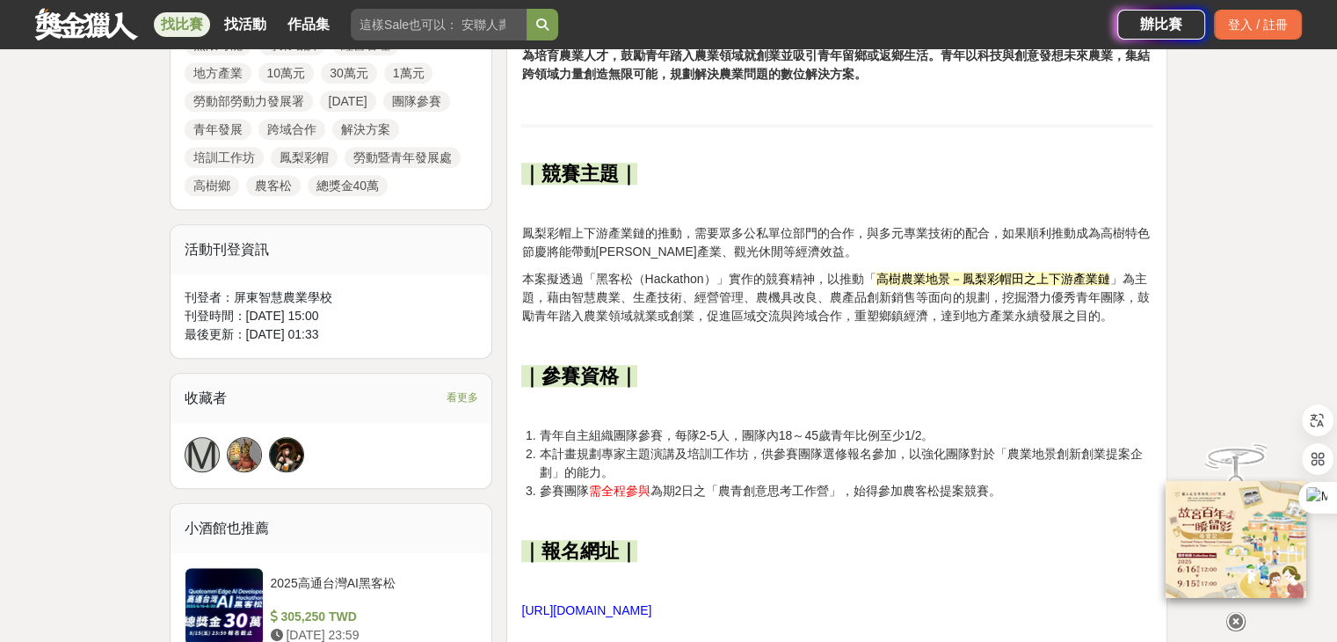
scroll to position [1319, 0]
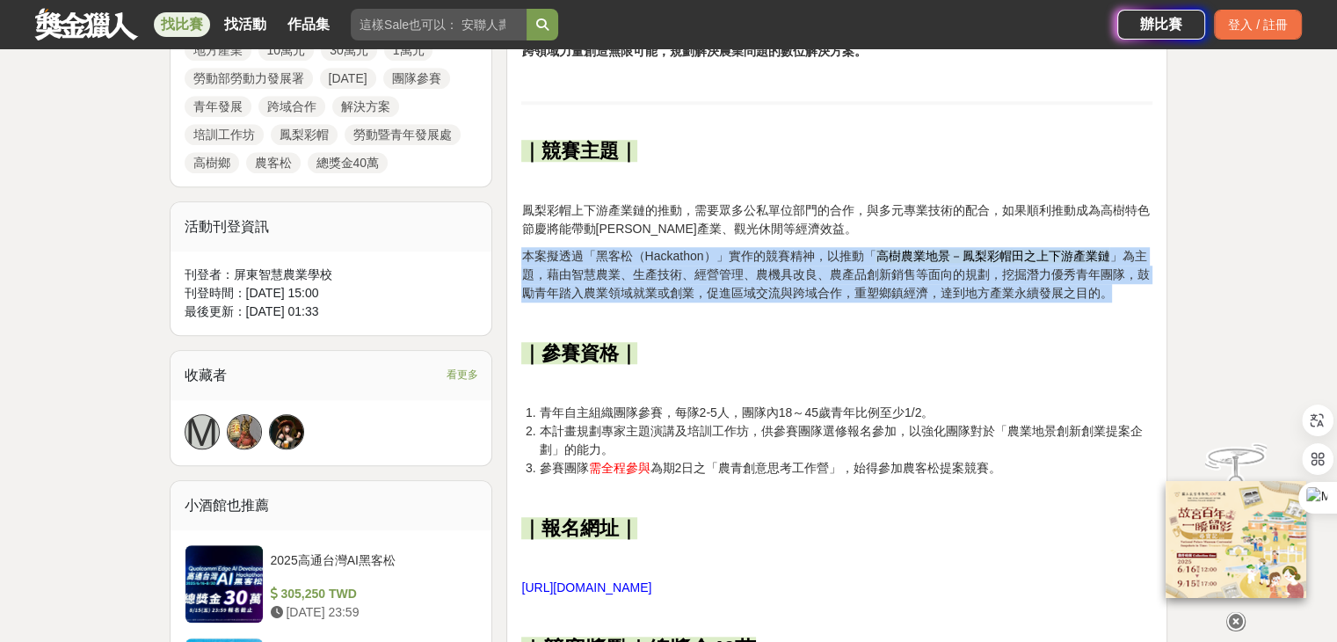
drag, startPoint x: 1108, startPoint y: 251, endPoint x: 524, endPoint y: 205, distance: 585.7
copy p "本案擬透過「黑客松（Hackathon）」實作的競賽精神，以推動「 高樹農業地景－鳳梨彩帽田之上下游產業鏈 」為主題，藉由智慧農業、生產技術、經營管理、農機具…"
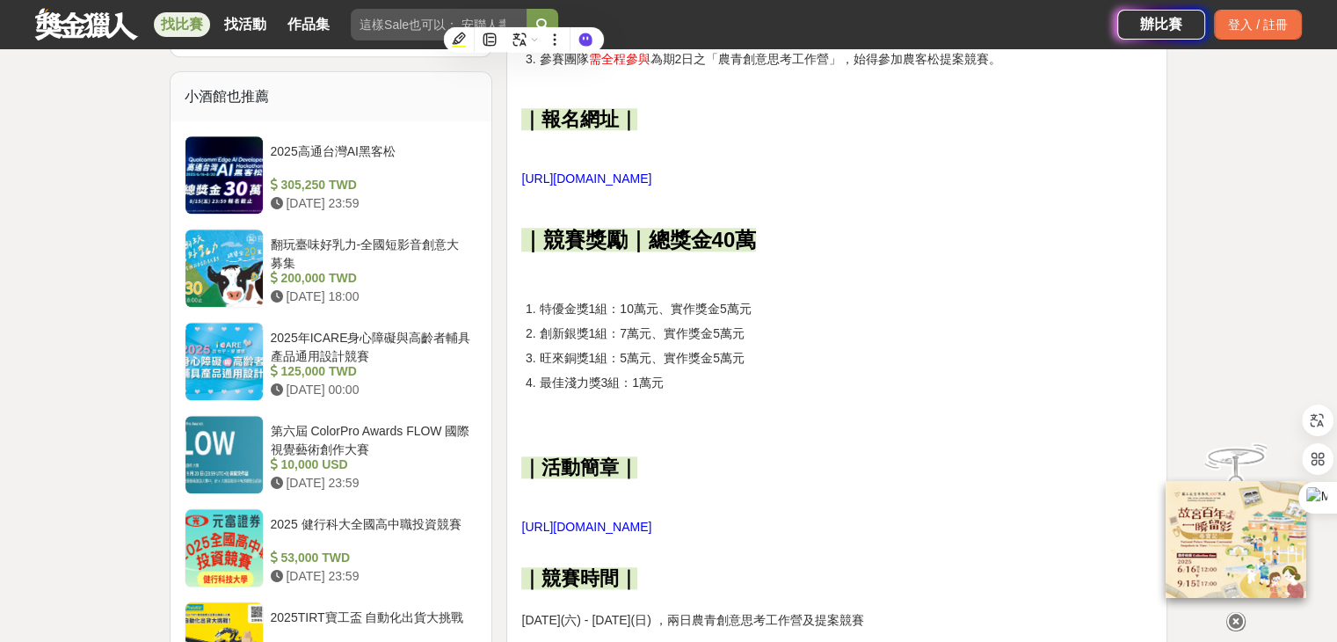
scroll to position [1759, 0]
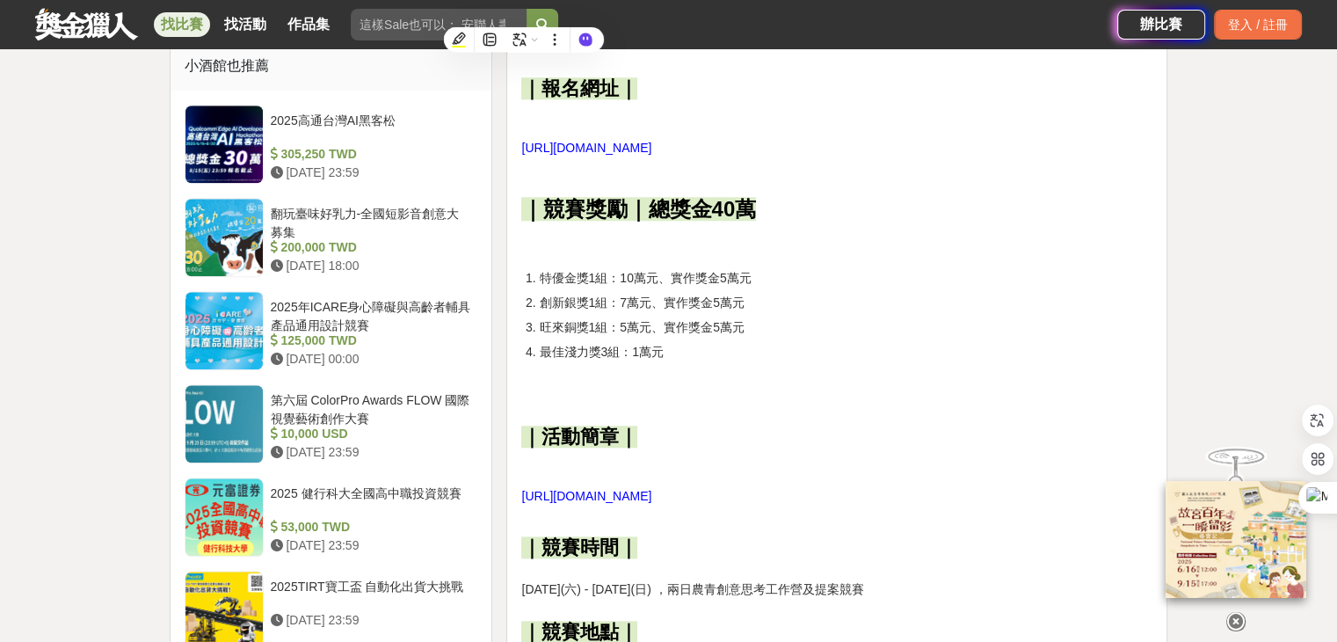
click at [652, 141] on span "[URL][DOMAIN_NAME]" at bounding box center [586, 148] width 130 height 14
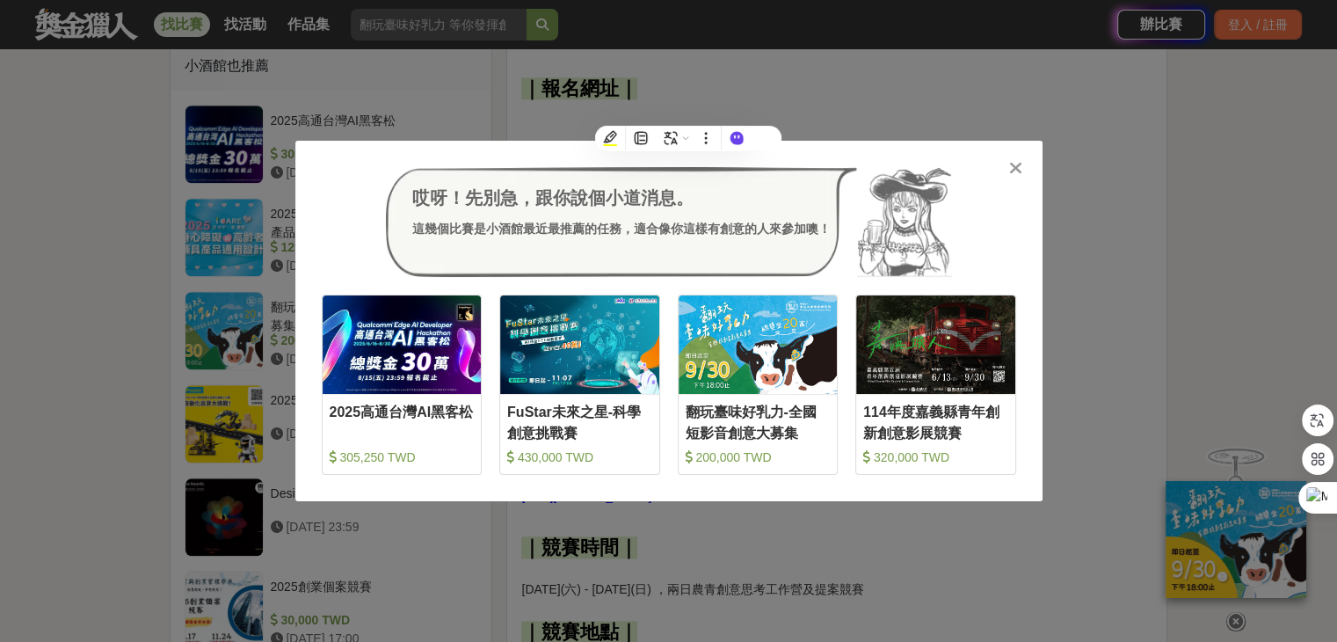
click at [836, 78] on div "哎呀！先別急，跟你說個小道消息。 這幾個比賽是小酒館最近最推薦的任務，適合像你這樣有創意的人來參加噢！ 收藏 2025高通台灣AI黑客松 305,250 TW…" at bounding box center [668, 321] width 1337 height 642
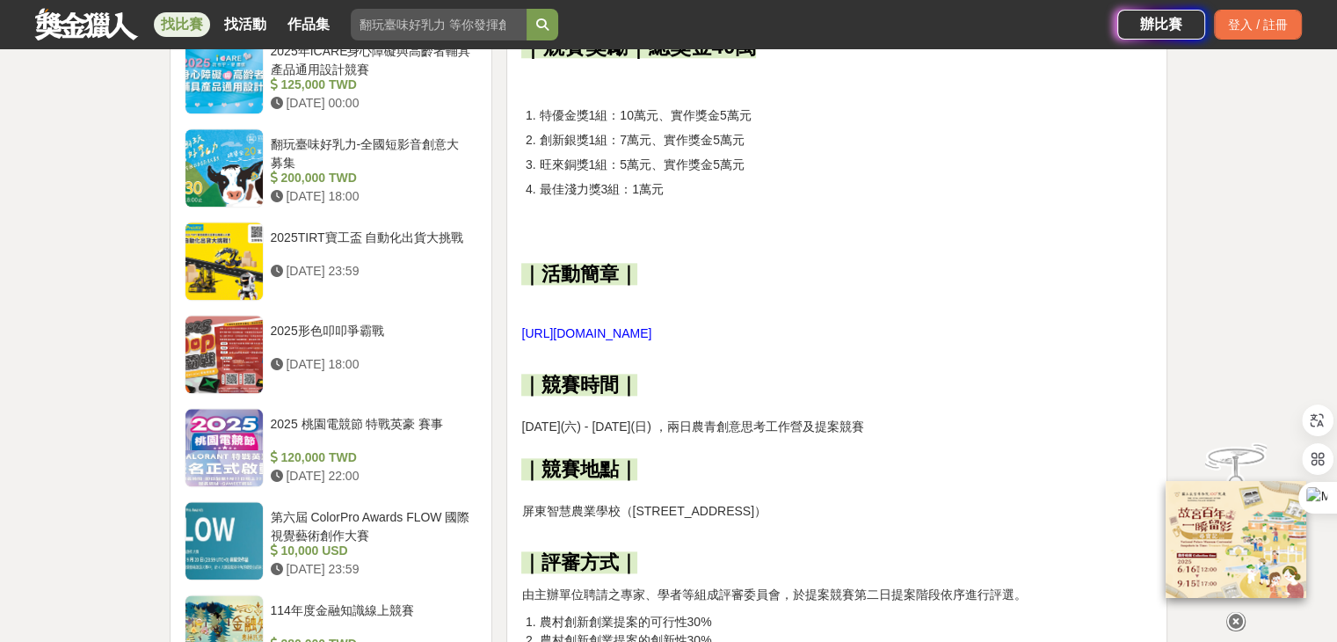
scroll to position [1934, 0]
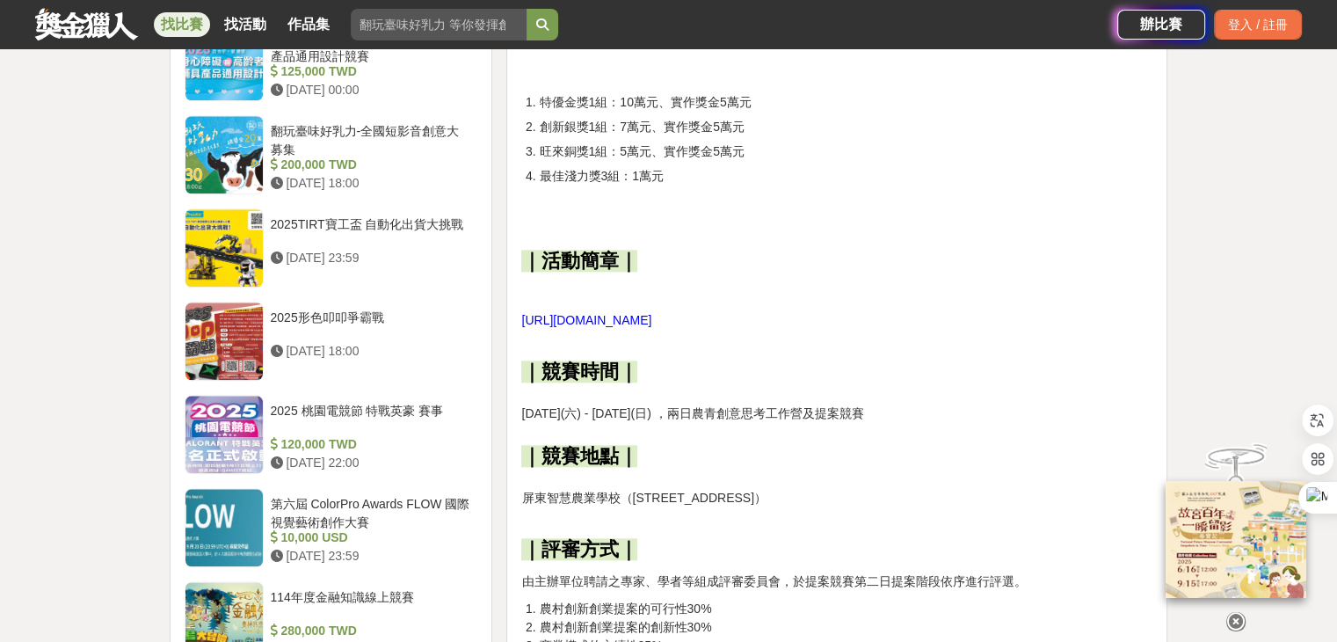
click at [601, 313] on span "[URL][DOMAIN_NAME]" at bounding box center [586, 320] width 130 height 14
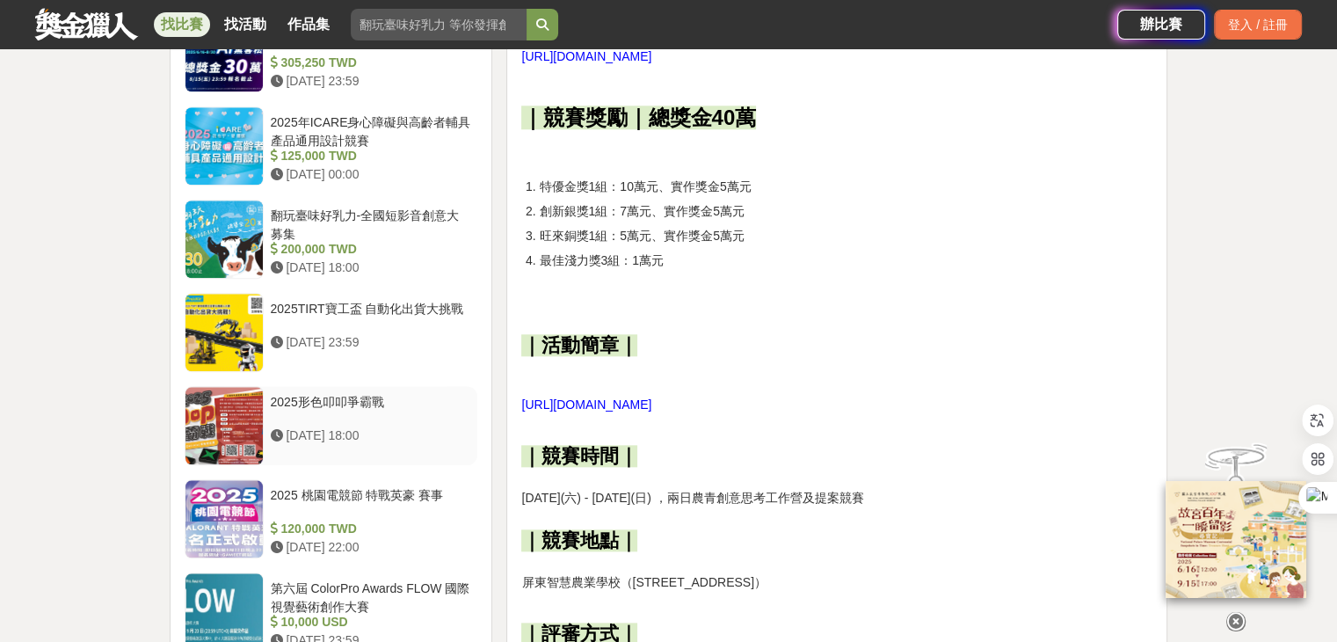
scroll to position [1847, 0]
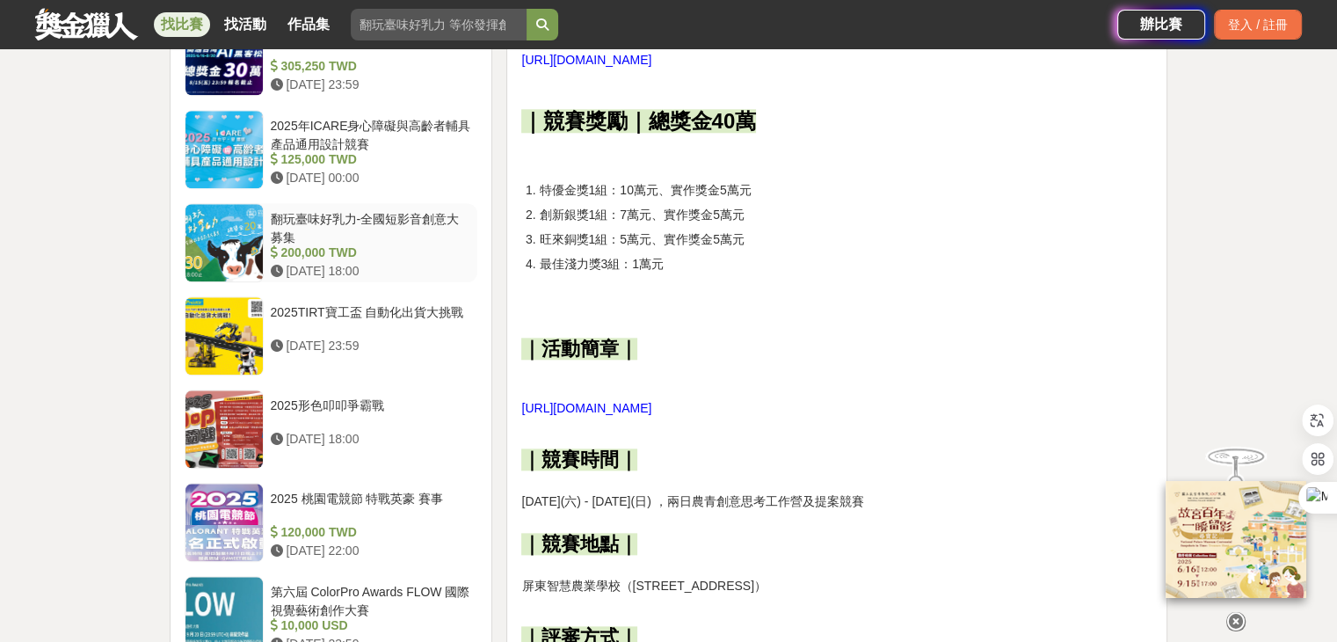
click at [454, 210] on div "翻玩臺味好乳力-全國短影音創意大募集" at bounding box center [371, 226] width 200 height 33
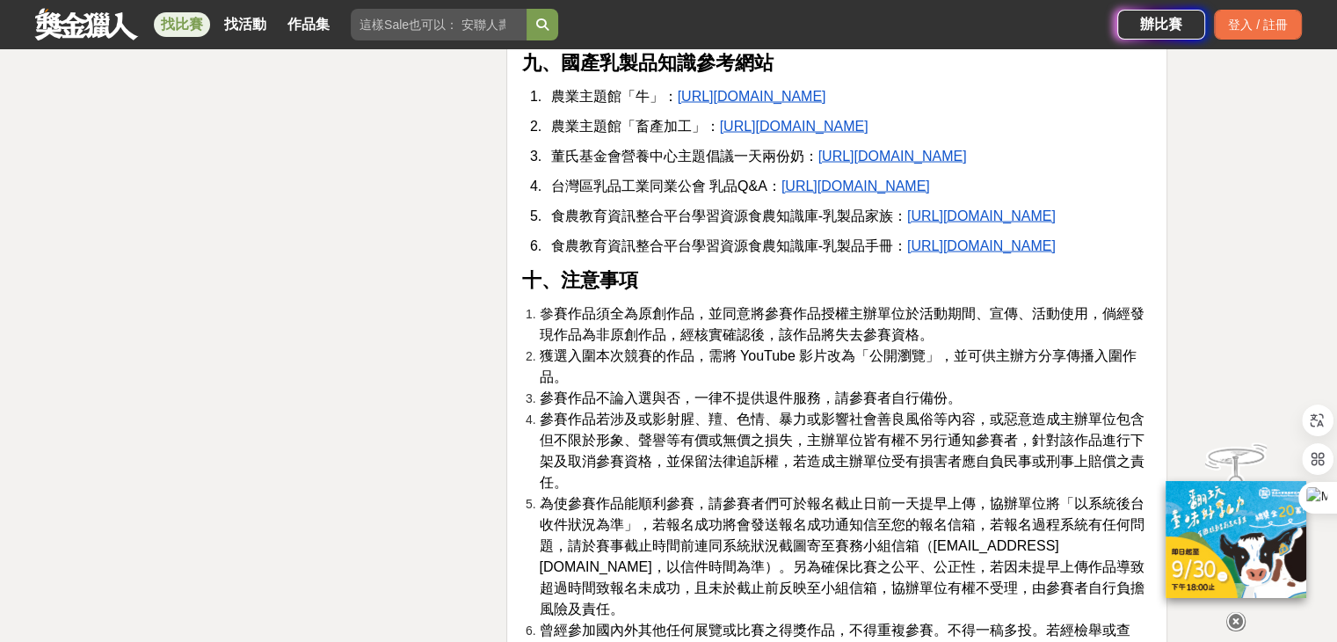
scroll to position [3340, 0]
